Goal: Find contact information: Find contact information

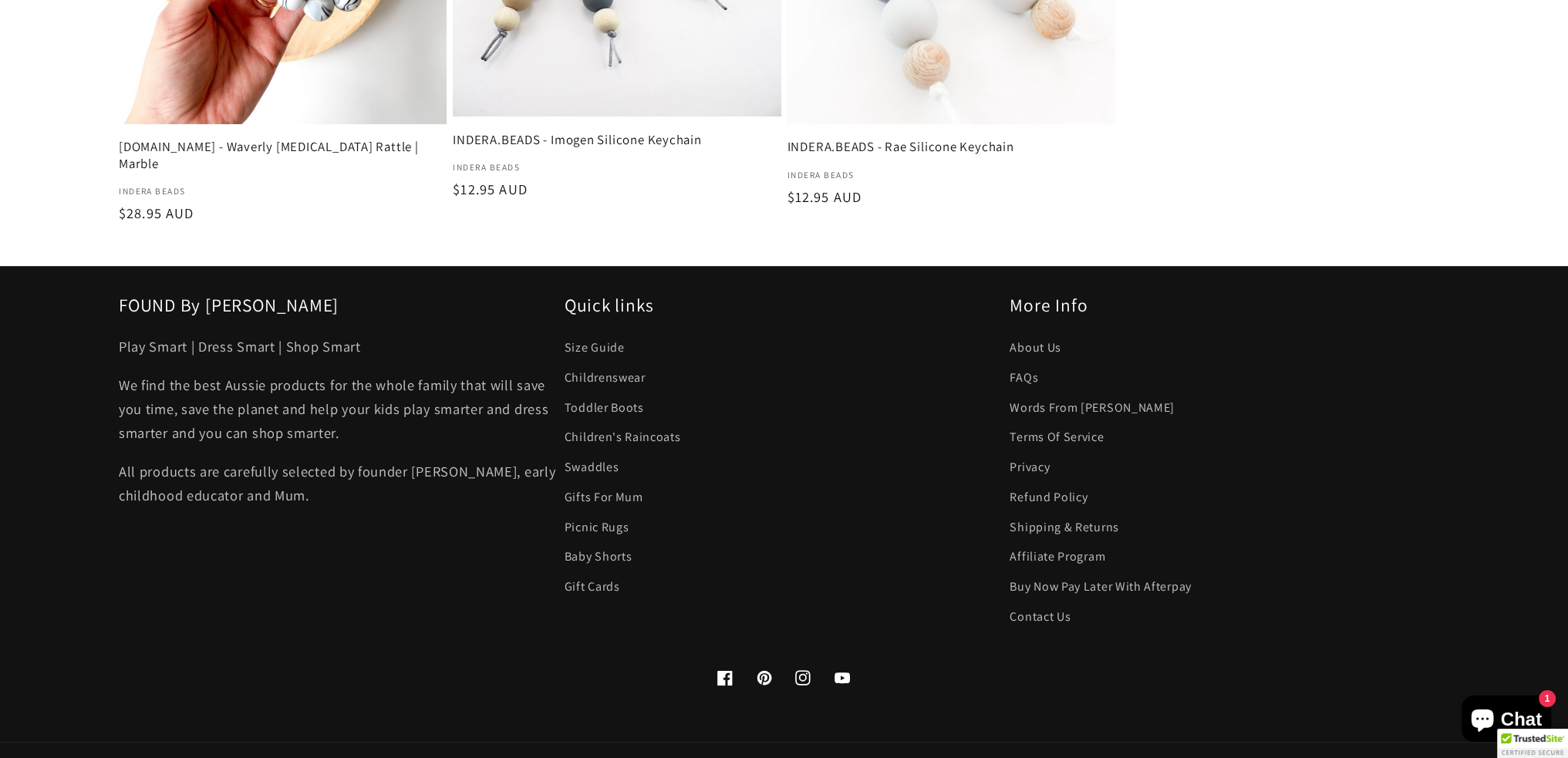
scroll to position [1003, 0]
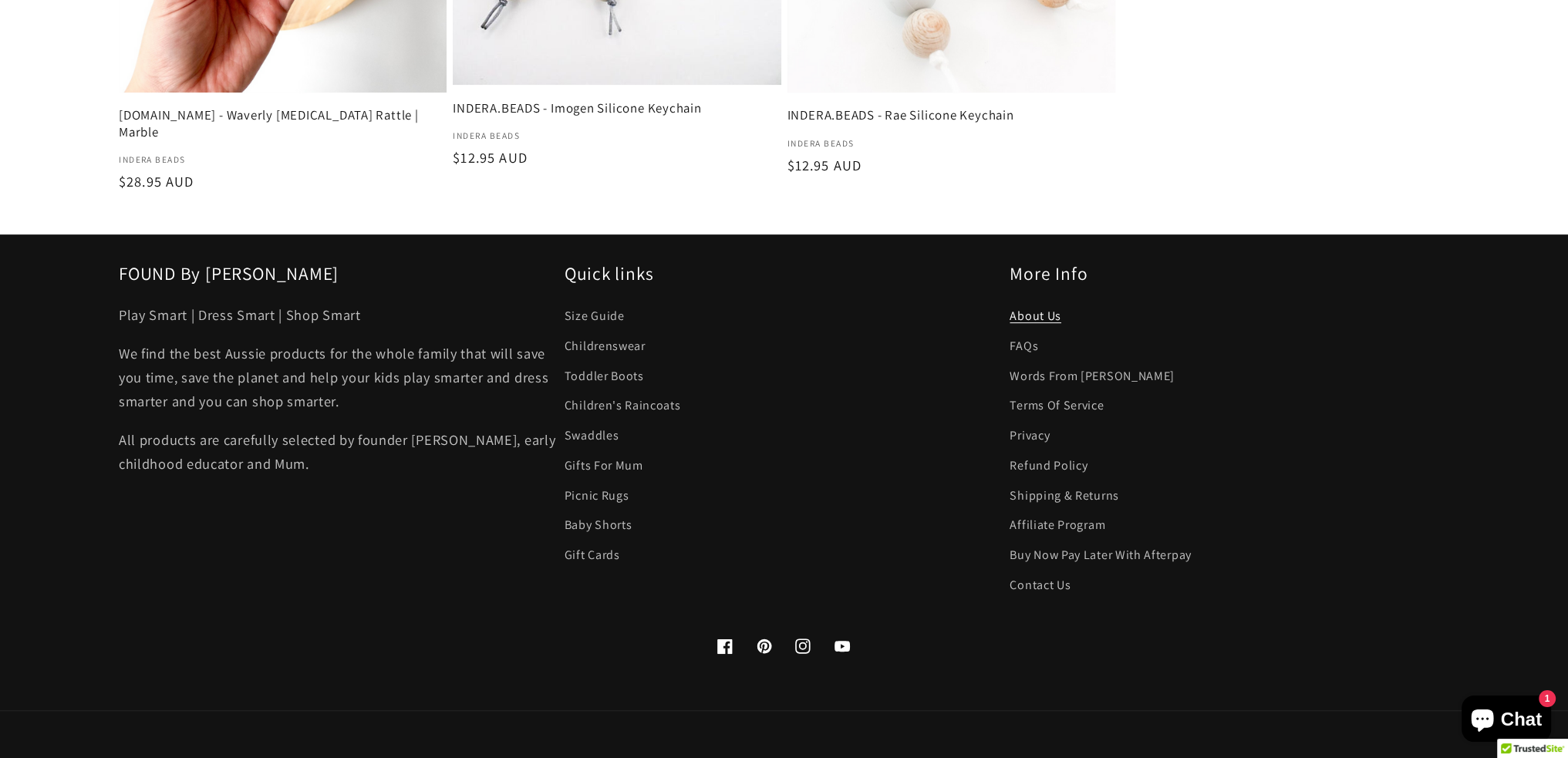
click at [1026, 305] on link "About Us" at bounding box center [1034, 318] width 52 height 25
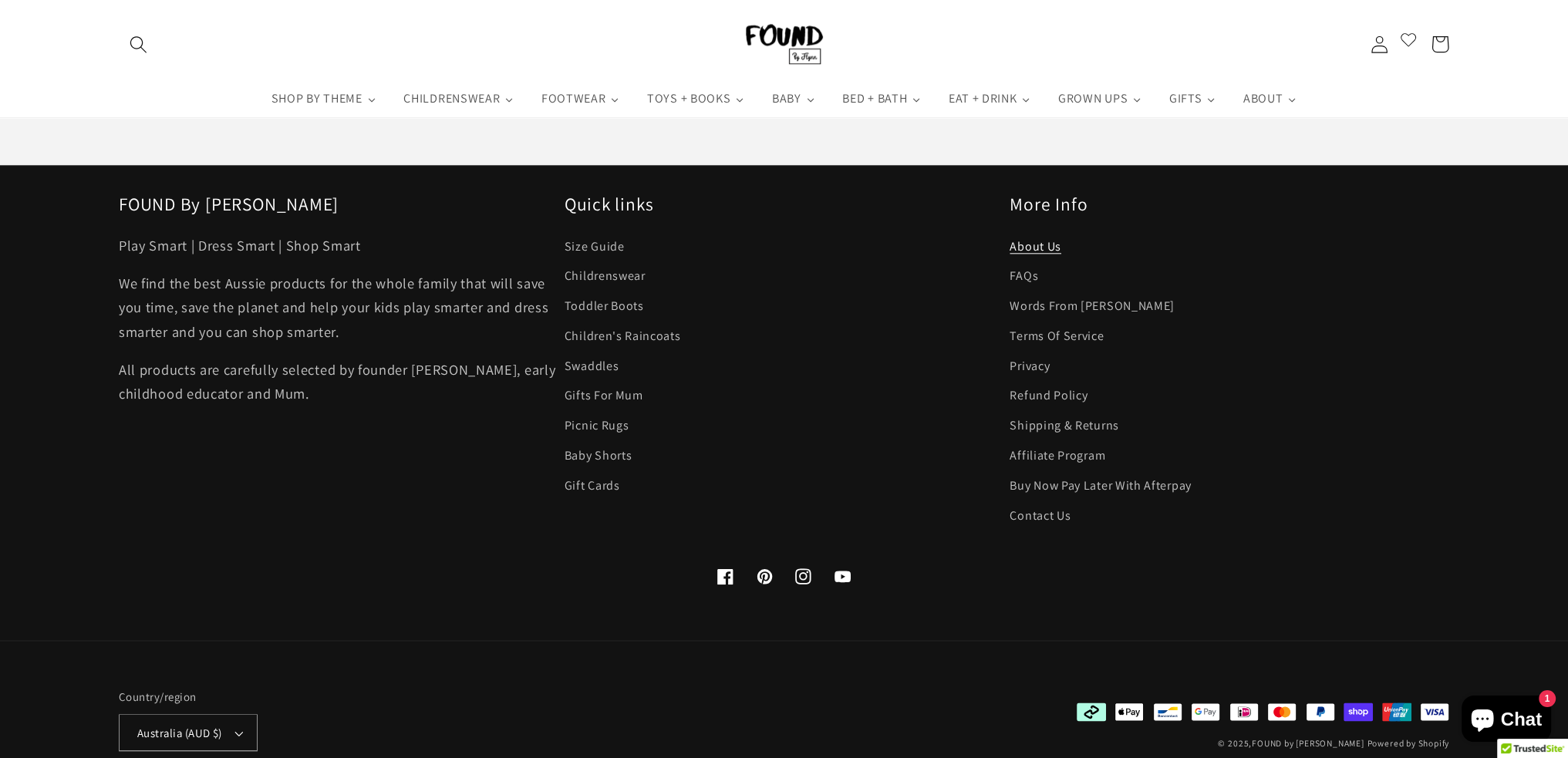
scroll to position [2236, 0]
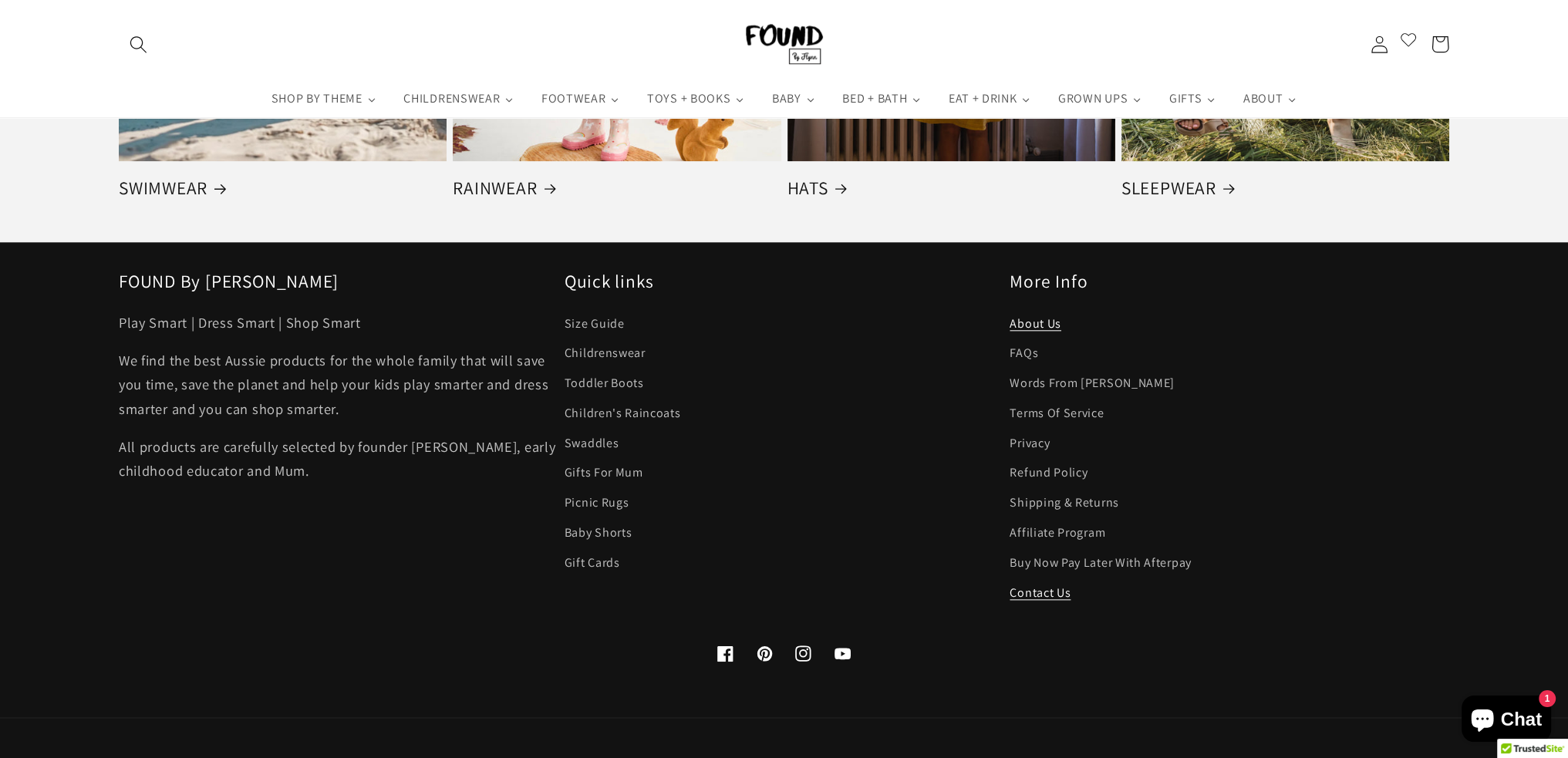
click at [1014, 591] on link "Contact Us" at bounding box center [1039, 592] width 61 height 30
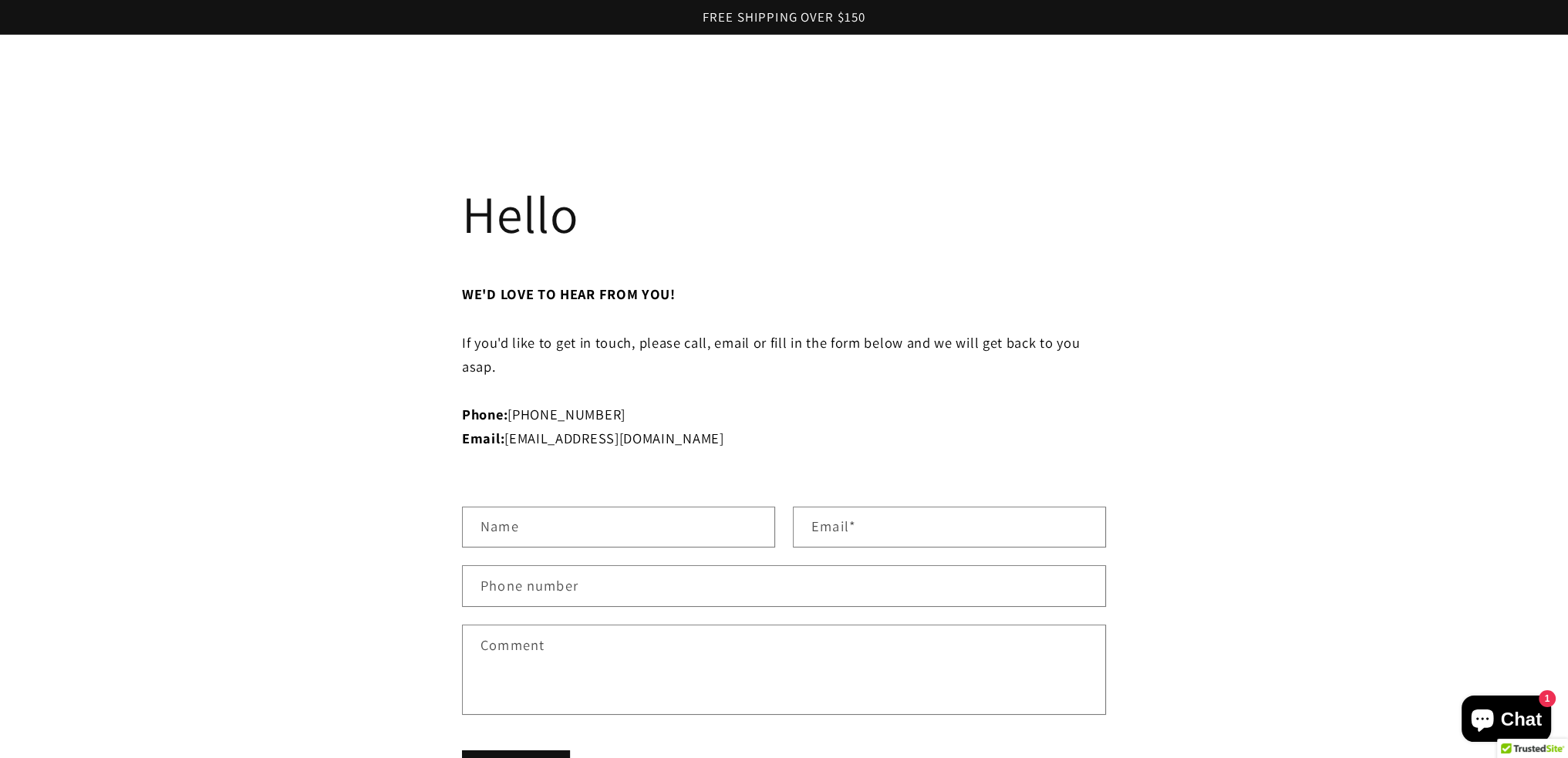
scroll to position [617, 0]
